Goal: Transaction & Acquisition: Book appointment/travel/reservation

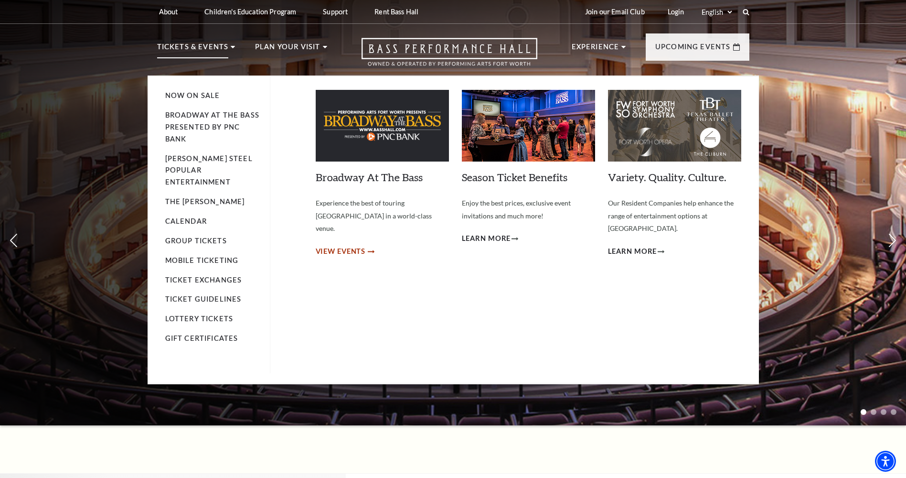
click at [341, 246] on span "View Events" at bounding box center [341, 252] width 50 height 12
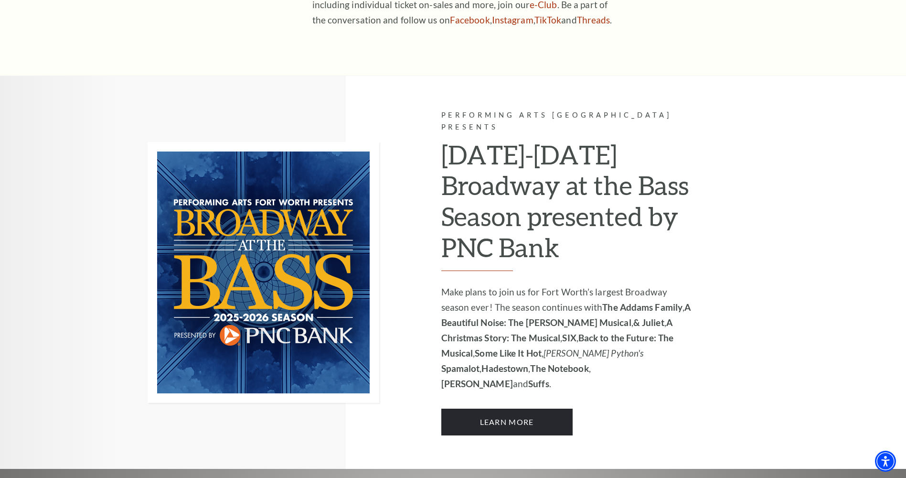
scroll to position [579, 0]
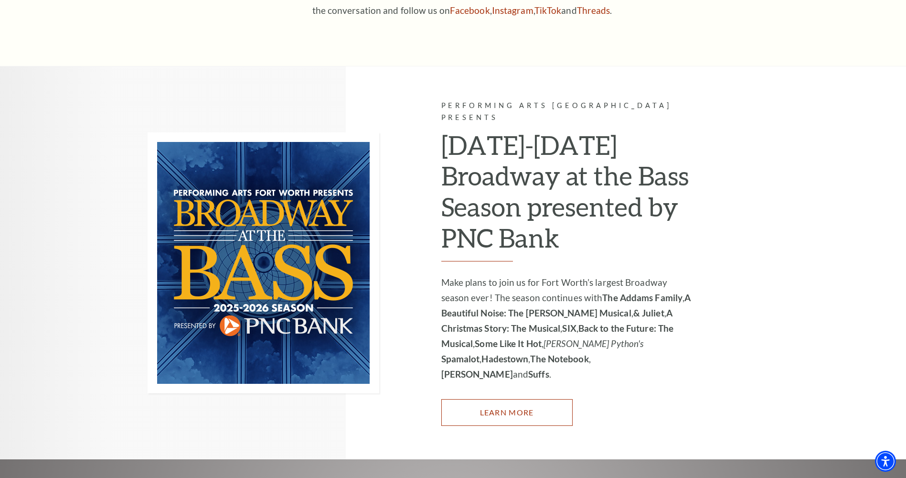
click at [503, 399] on link "Learn More" at bounding box center [506, 412] width 131 height 27
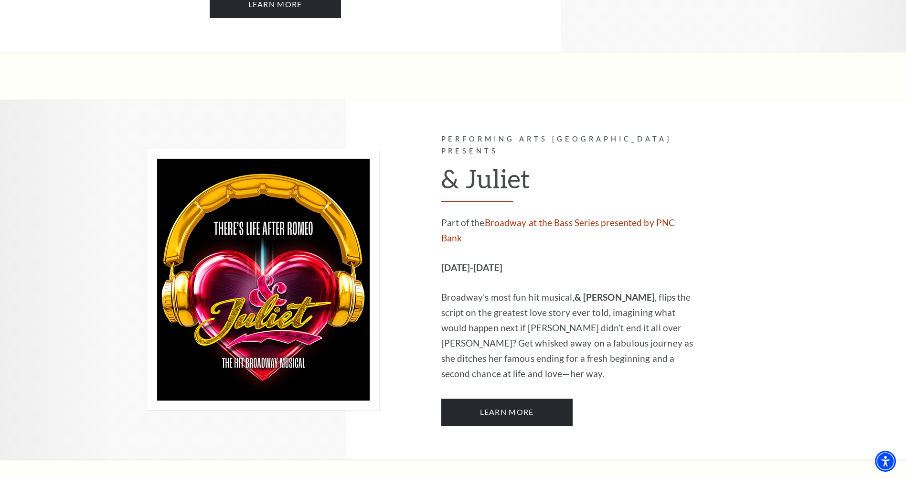
scroll to position [2007, 0]
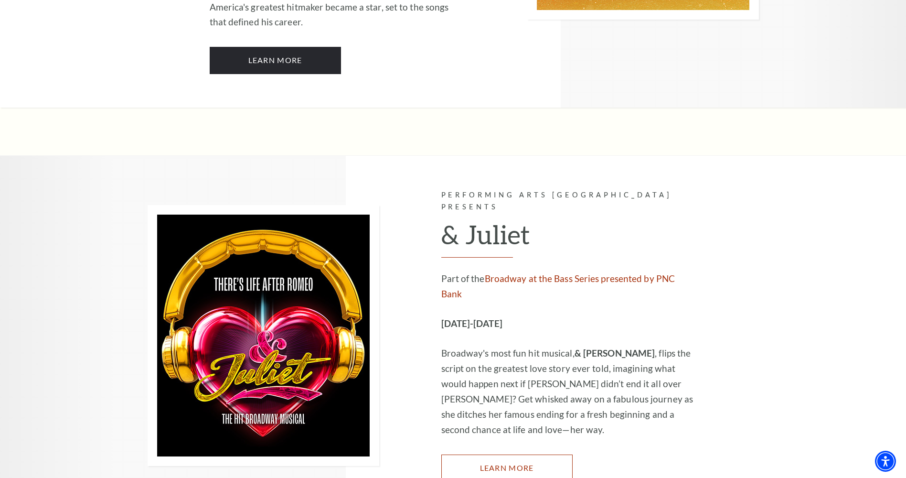
click at [513, 454] on link "Learn More" at bounding box center [506, 467] width 131 height 27
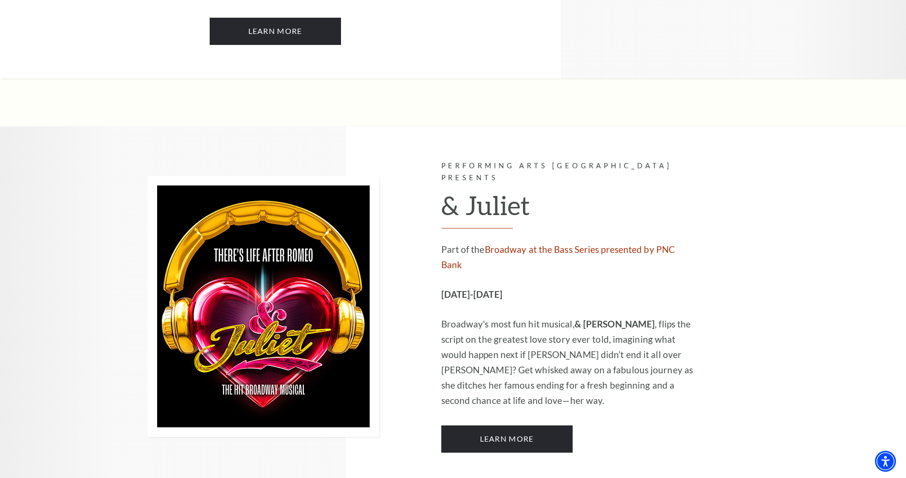
scroll to position [2003, 0]
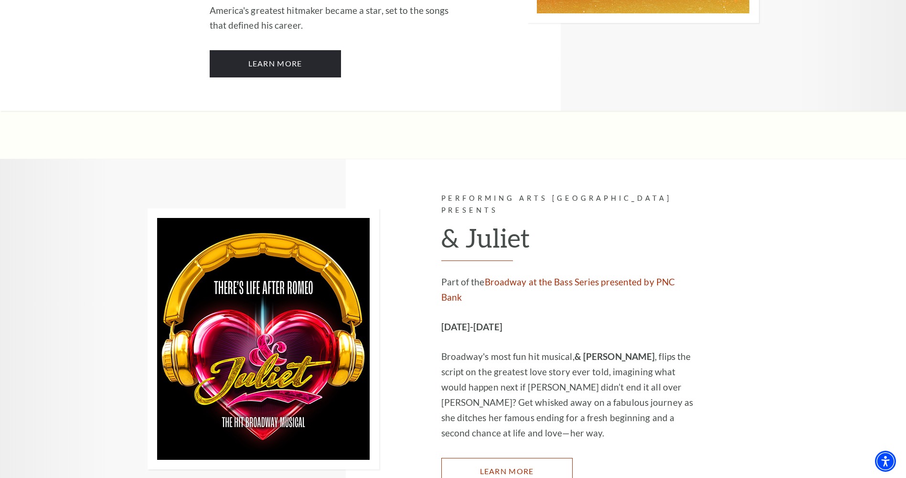
click at [501, 458] on link "Learn More" at bounding box center [506, 471] width 131 height 27
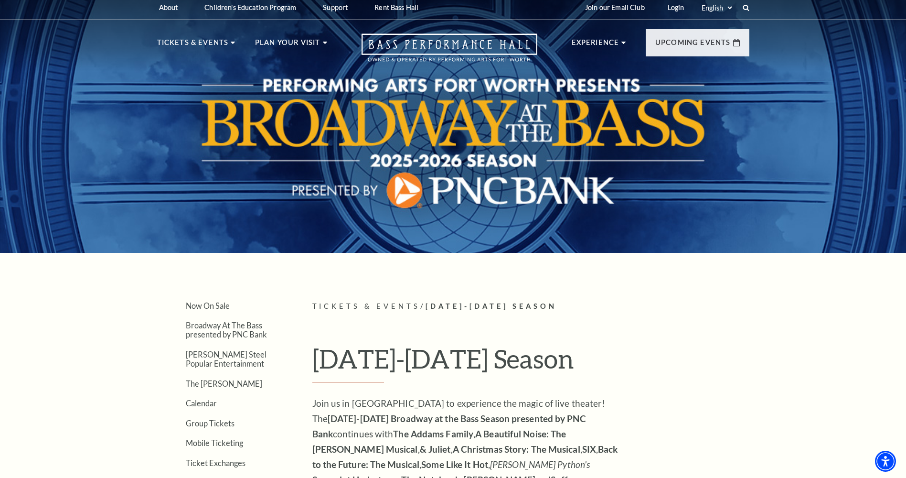
scroll to position [0, 0]
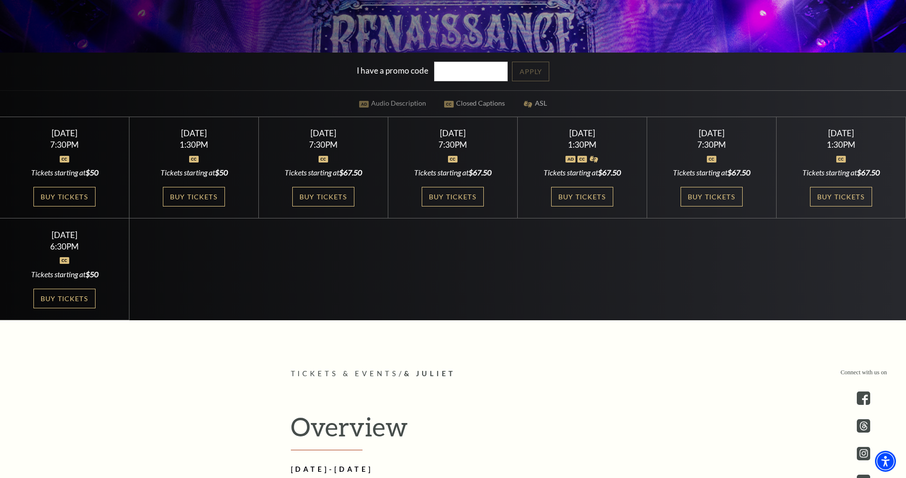
scroll to position [334, 0]
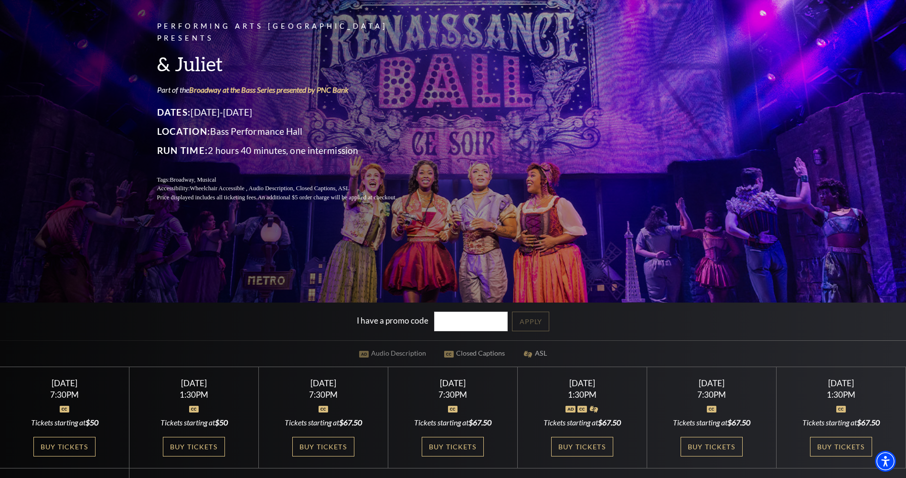
scroll to position [287, 0]
